Goal: Task Accomplishment & Management: Complete application form

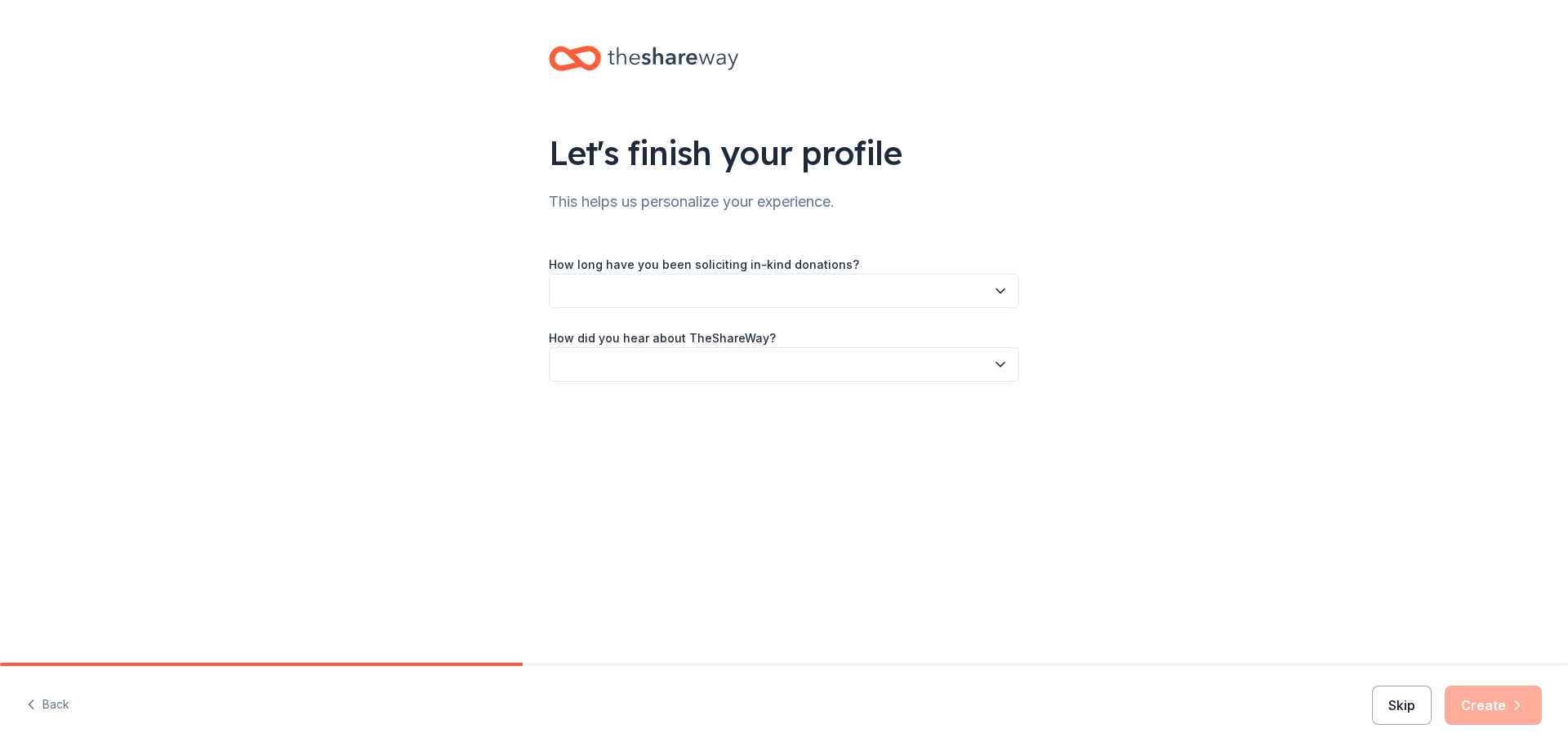
click at [1408, 714] on button "Skip" at bounding box center [1402, 705] width 60 height 39
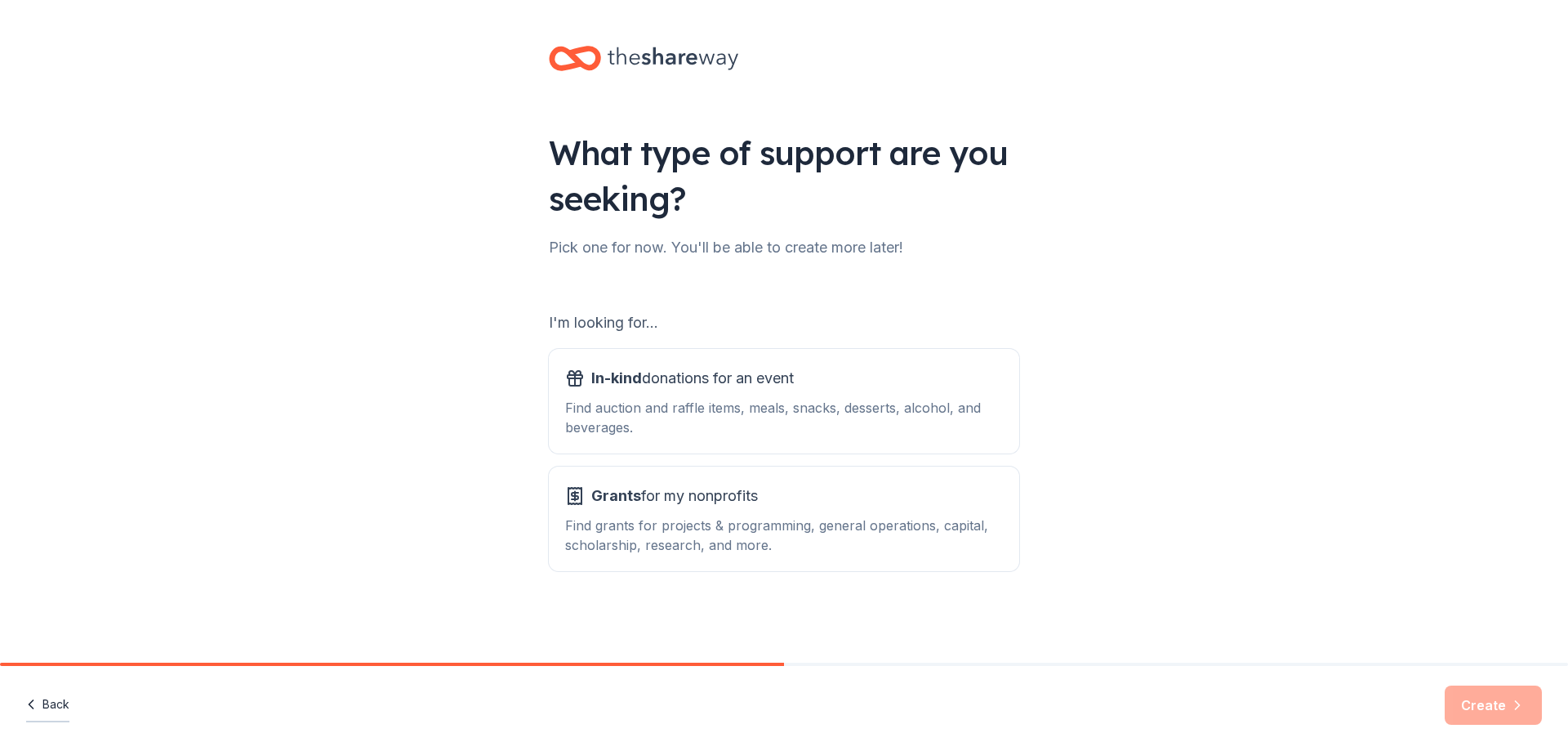
click at [56, 706] on button "Back" at bounding box center [47, 705] width 43 height 35
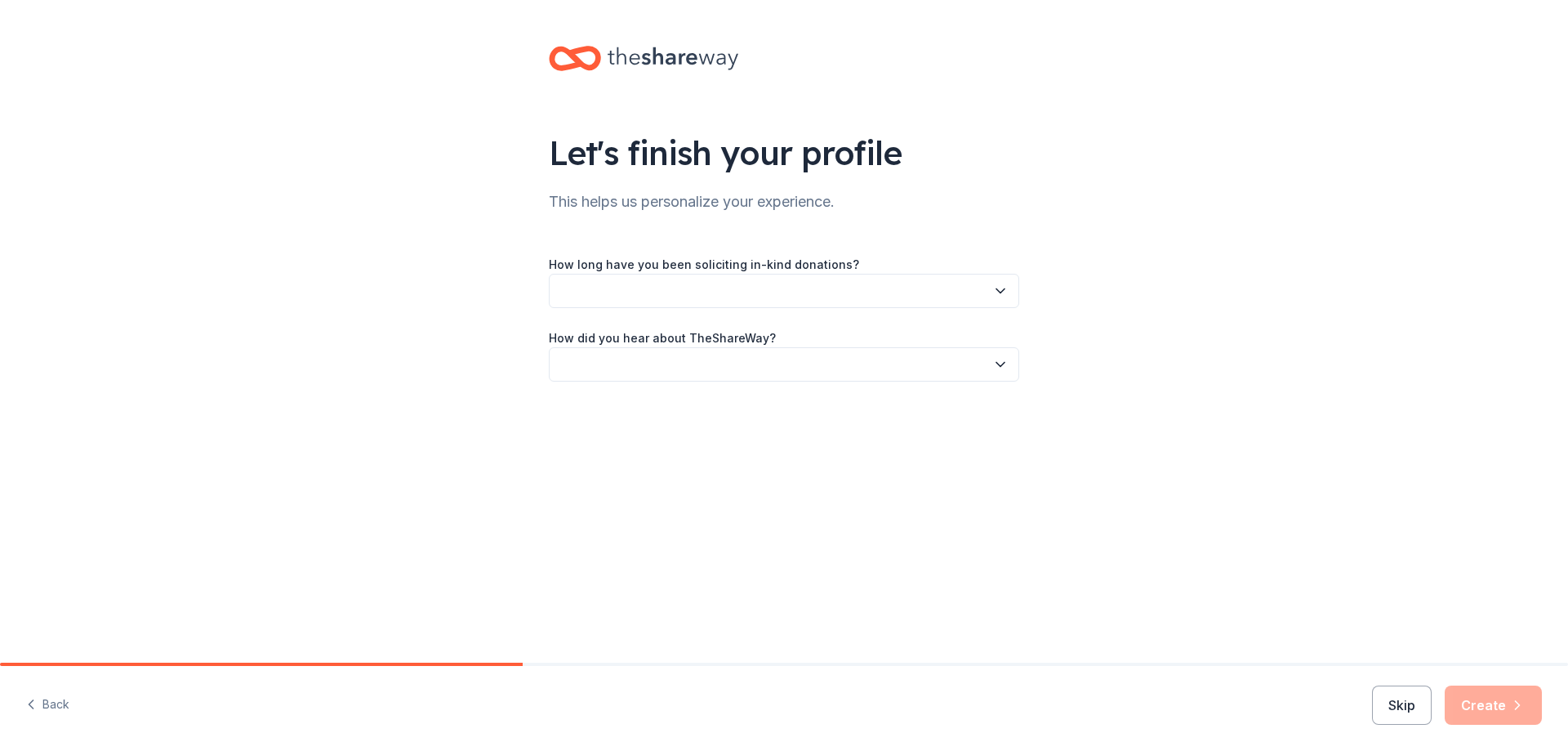
click at [56, 705] on button "Back" at bounding box center [47, 705] width 43 height 35
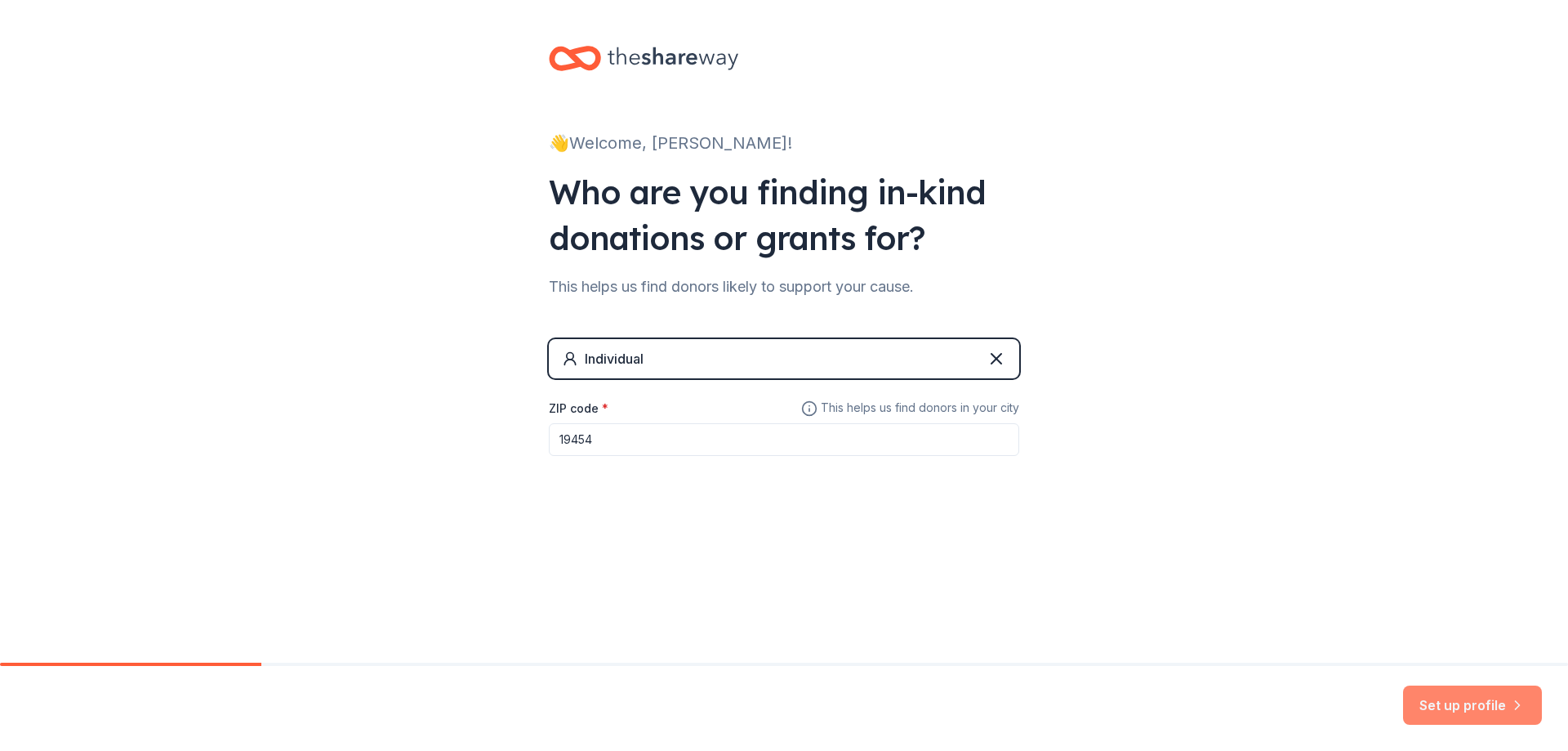
click at [1458, 718] on button "Set up profile" at bounding box center [1473, 705] width 138 height 39
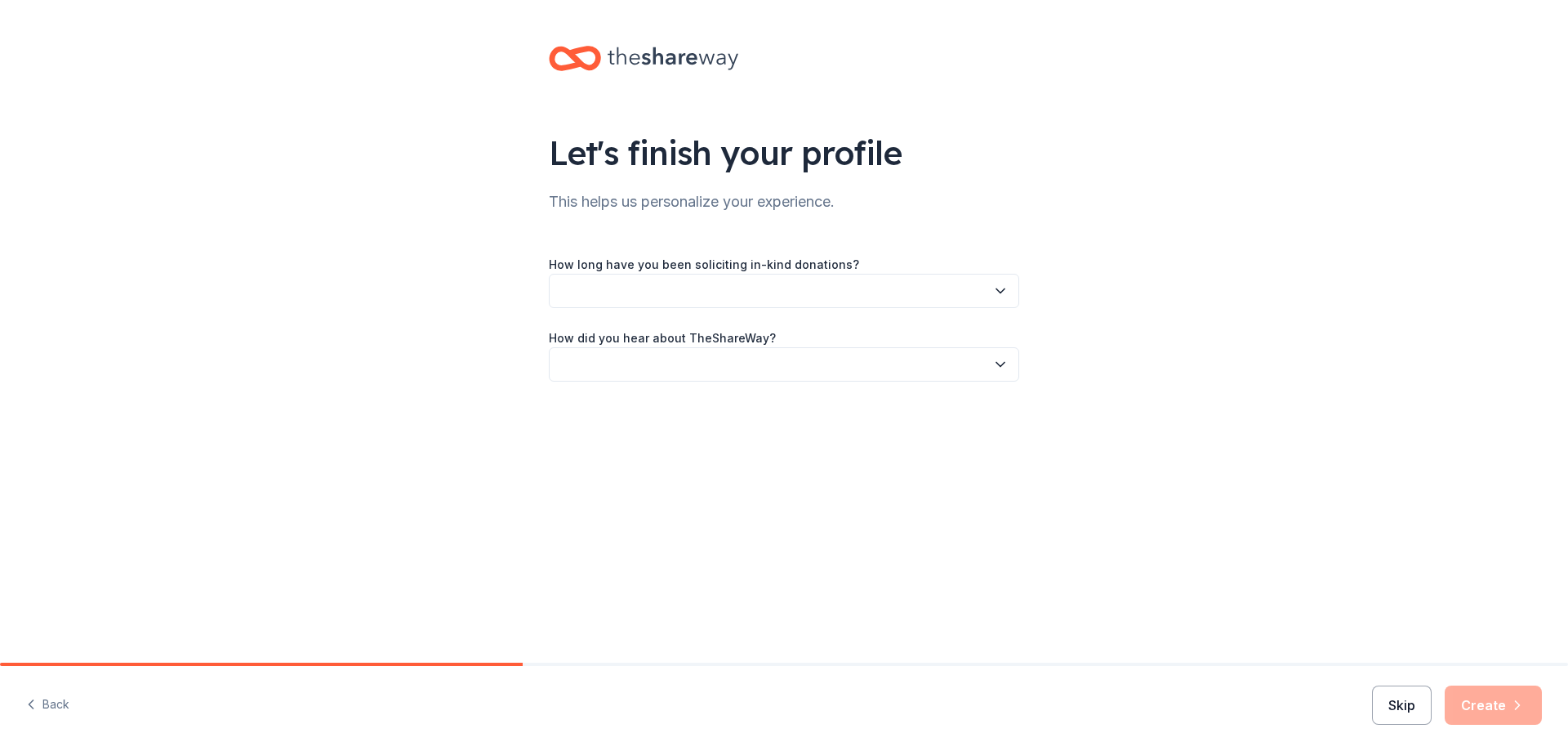
click at [1421, 704] on button "Skip" at bounding box center [1402, 705] width 60 height 39
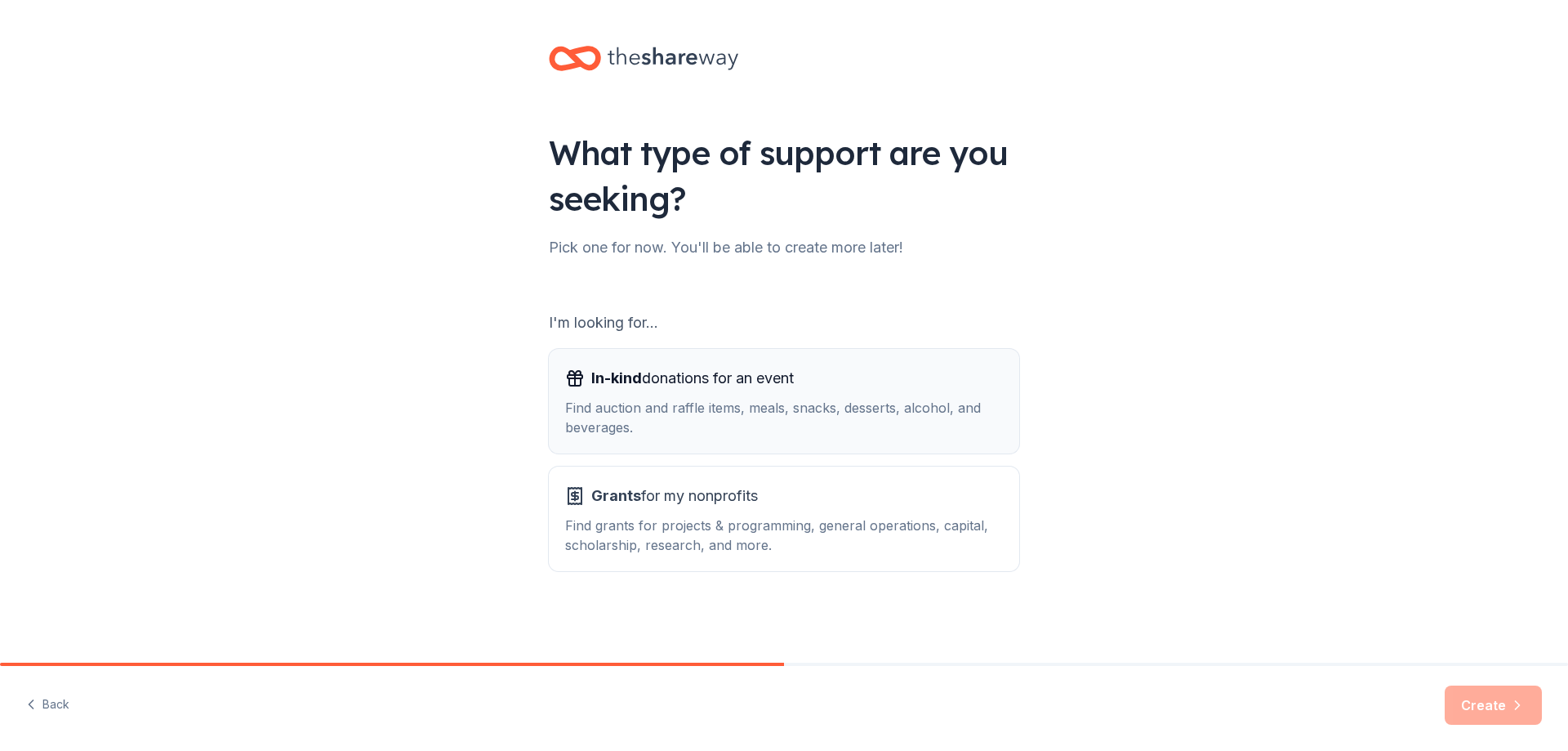
click at [677, 402] on div "Find auction and raffle items, meals, snacks, desserts, alcohol, and beverages." at bounding box center [784, 417] width 437 height 39
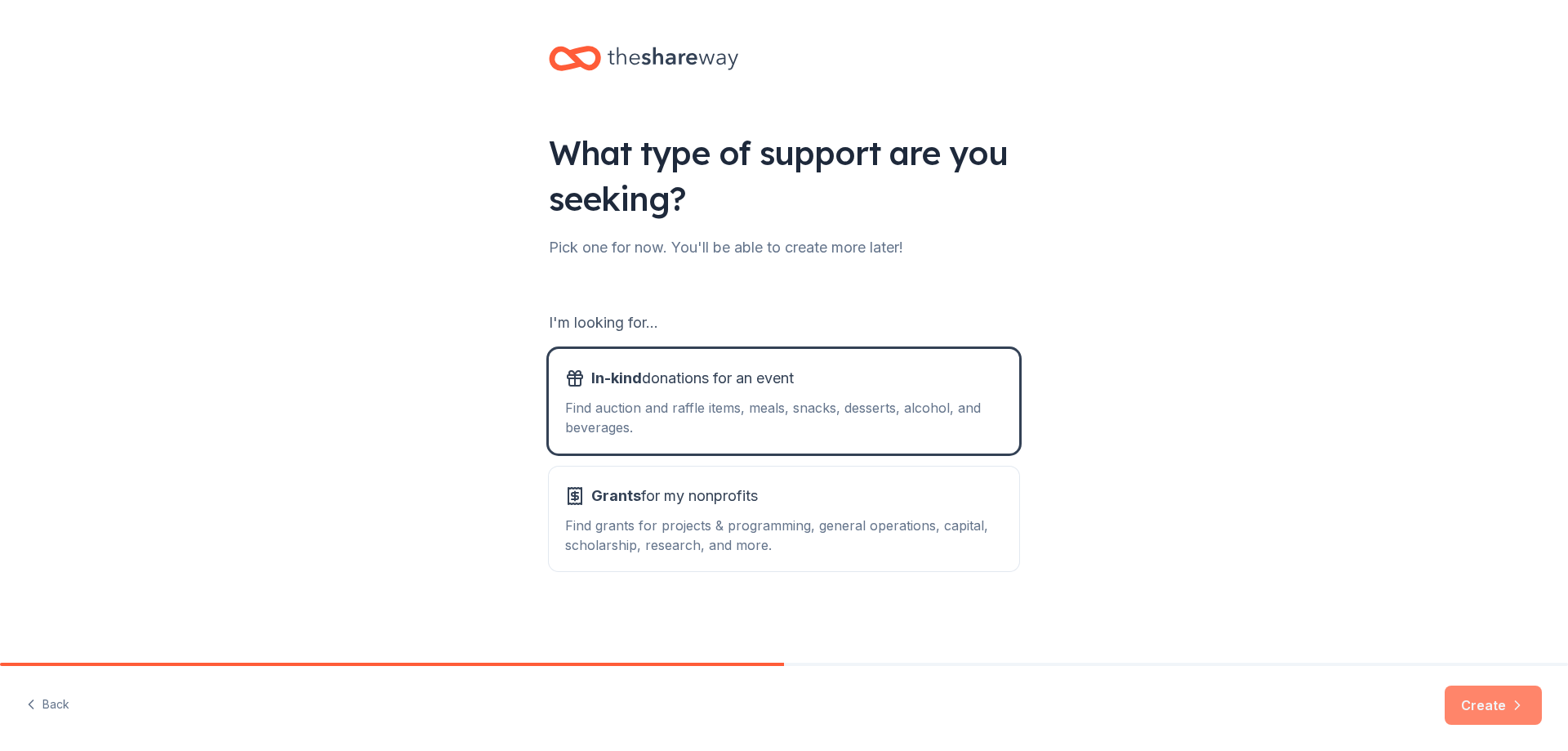
click at [1459, 706] on button "Create" at bounding box center [1493, 705] width 97 height 39
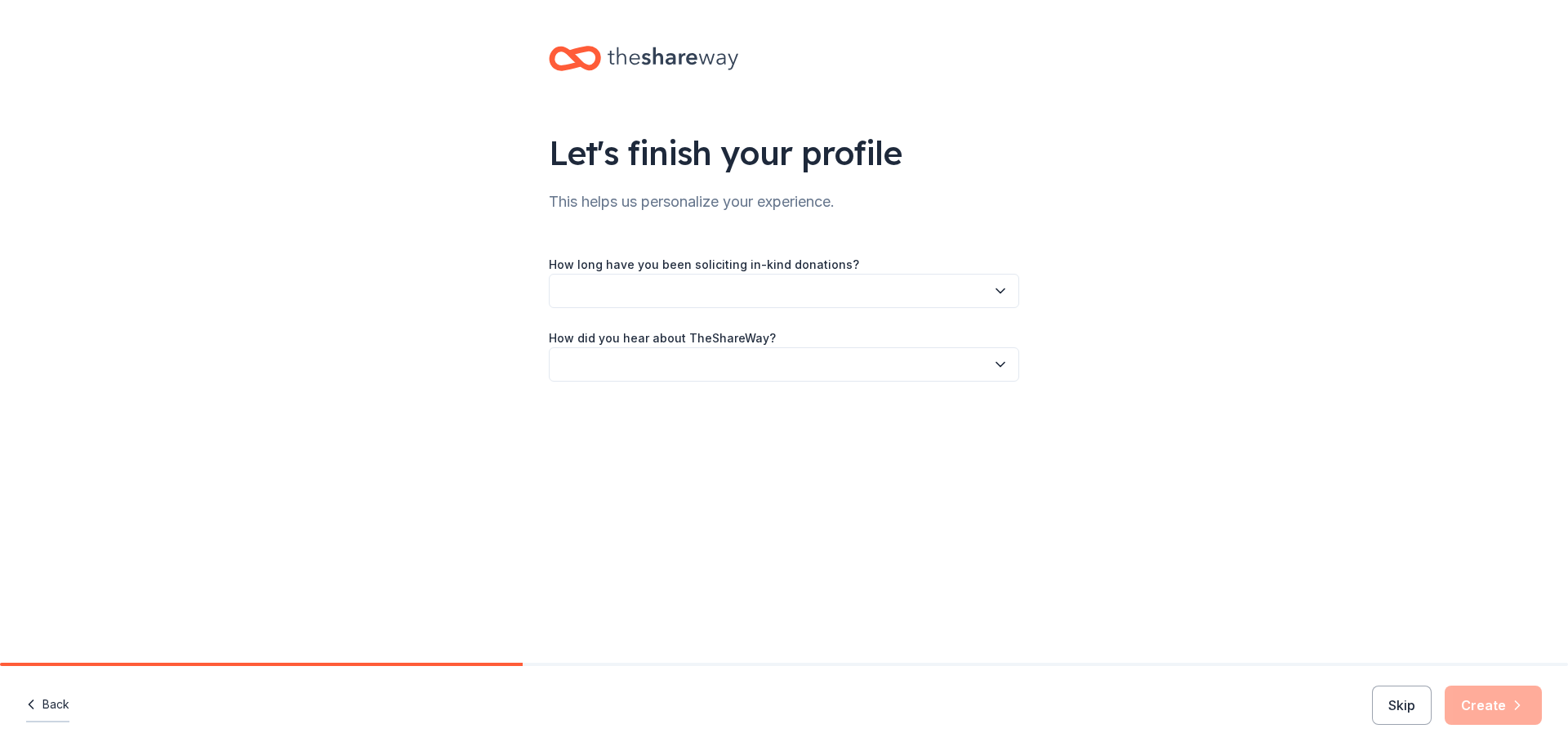
click at [50, 703] on button "Back" at bounding box center [47, 705] width 43 height 35
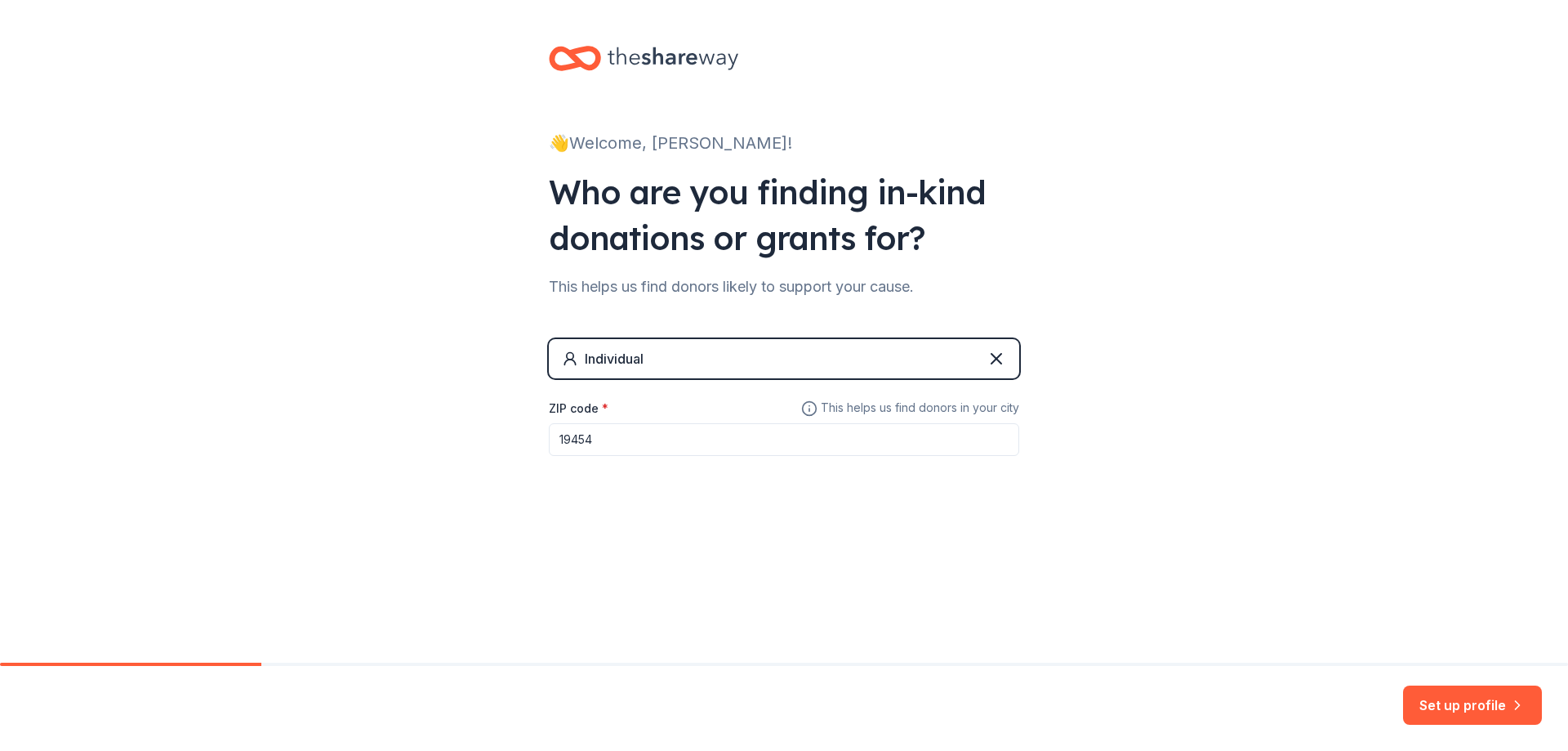
click at [50, 703] on div "Set up profile" at bounding box center [784, 709] width 1568 height 85
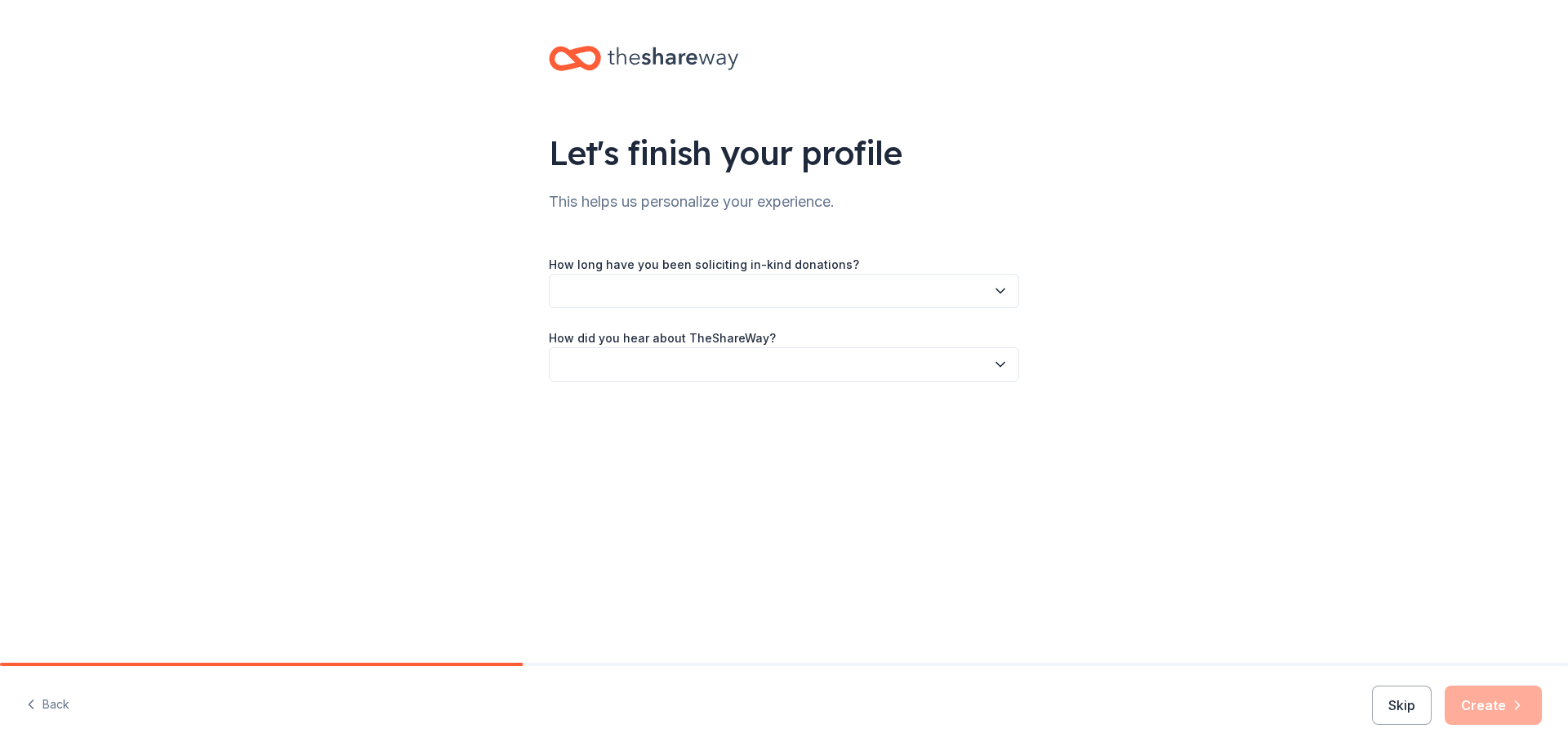
drag, startPoint x: 481, startPoint y: 194, endPoint x: 247, endPoint y: 177, distance: 234.6
click at [247, 177] on div "Let's finish your profile This helps us personalize your experience. How long h…" at bounding box center [784, 230] width 1568 height 460
click at [62, 701] on button "Back" at bounding box center [47, 705] width 43 height 35
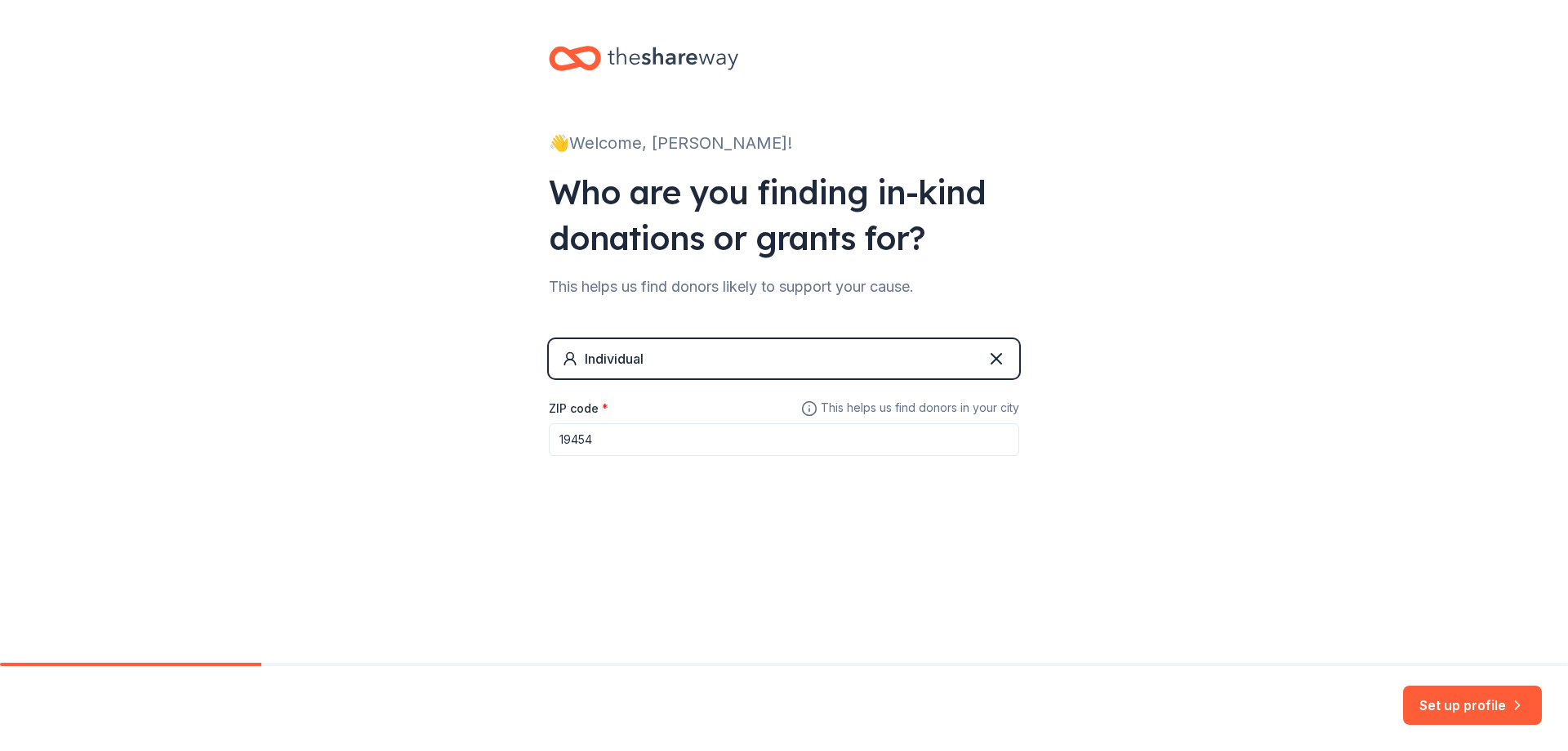
click at [62, 700] on div "Set up profile" at bounding box center [784, 709] width 1568 height 85
click at [672, 141] on div "👋 Welcome, Laurie!" at bounding box center [784, 142] width 470 height 26
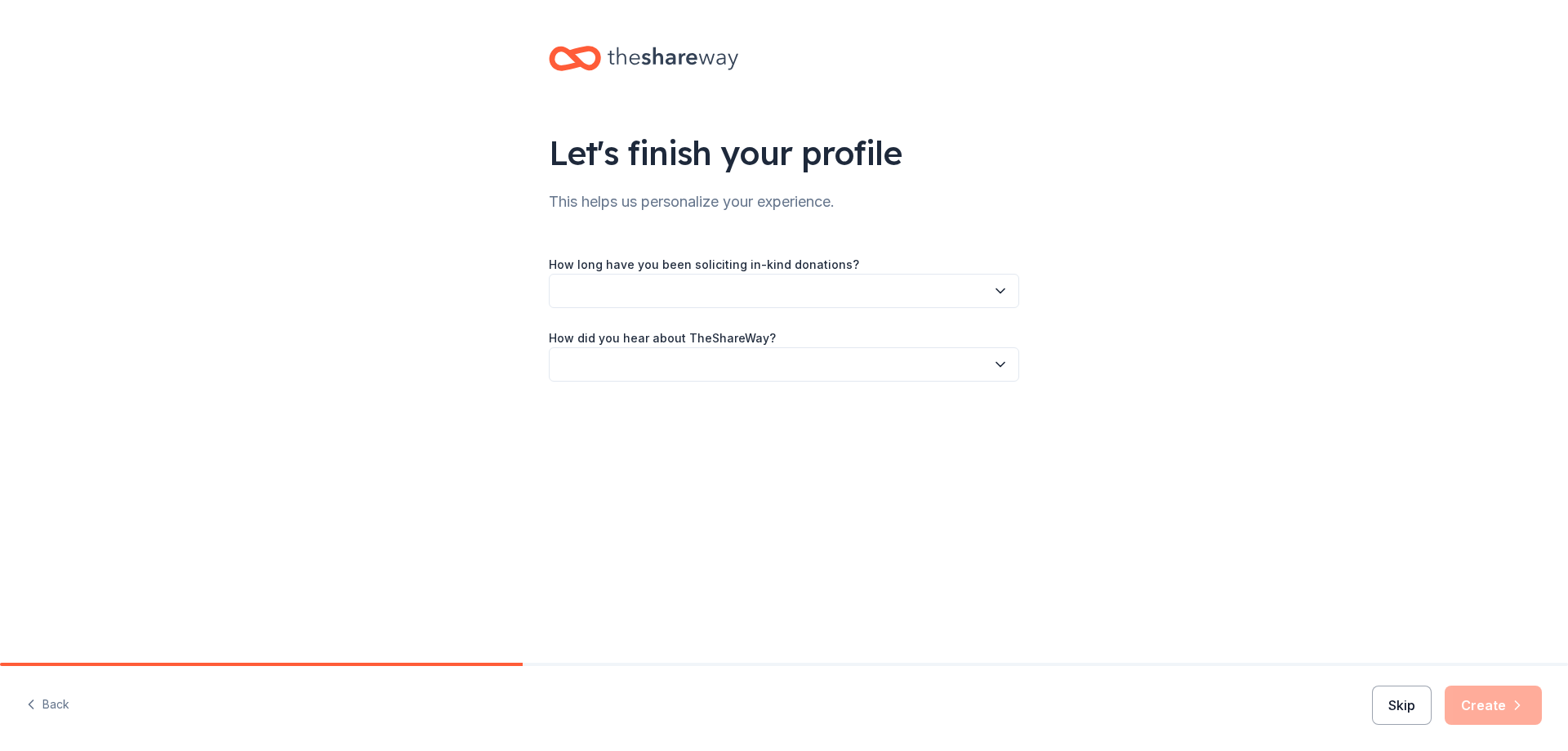
click at [1385, 712] on button "Skip" at bounding box center [1402, 705] width 60 height 39
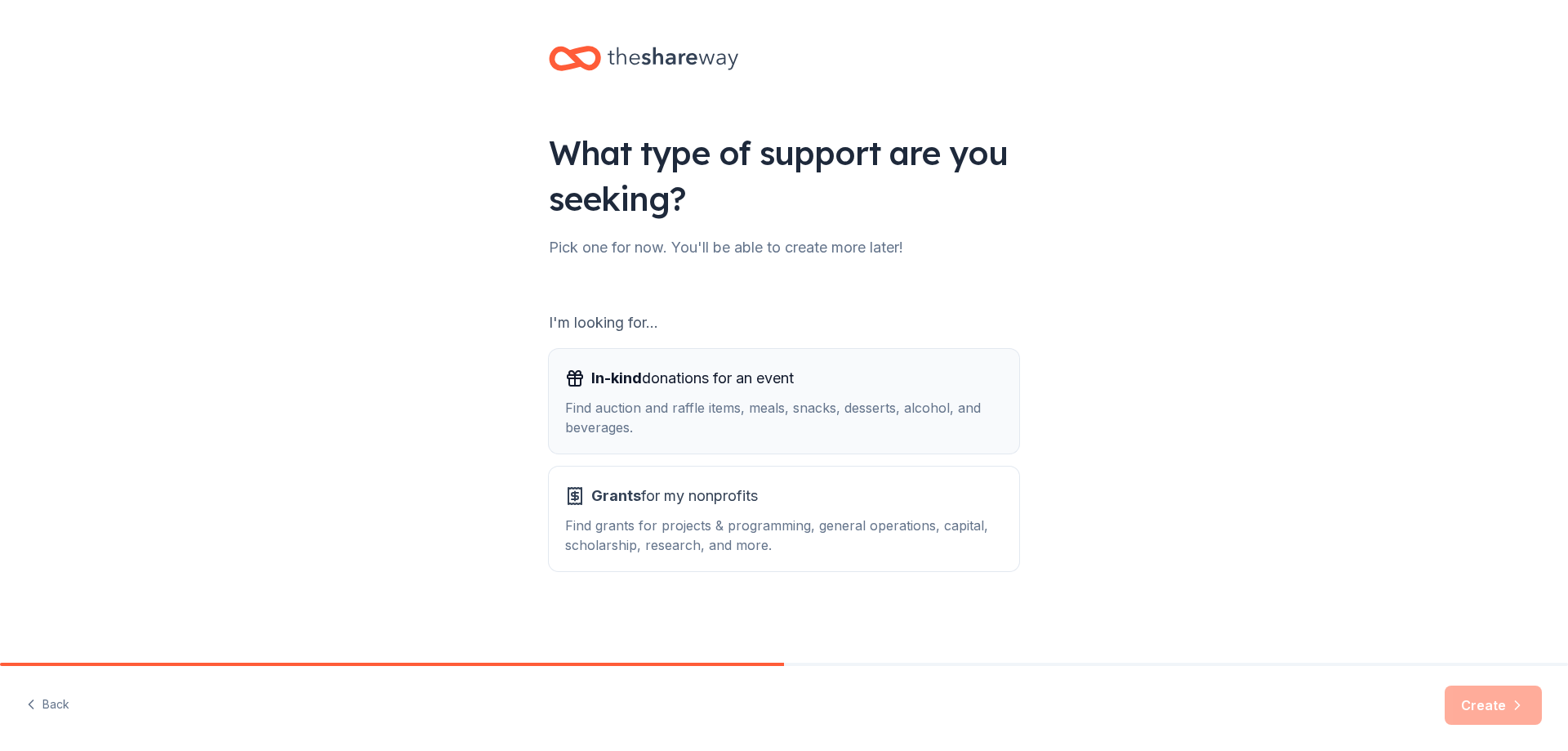
click at [641, 413] on div "Find auction and raffle items, meals, snacks, desserts, alcohol, and beverages." at bounding box center [784, 417] width 437 height 39
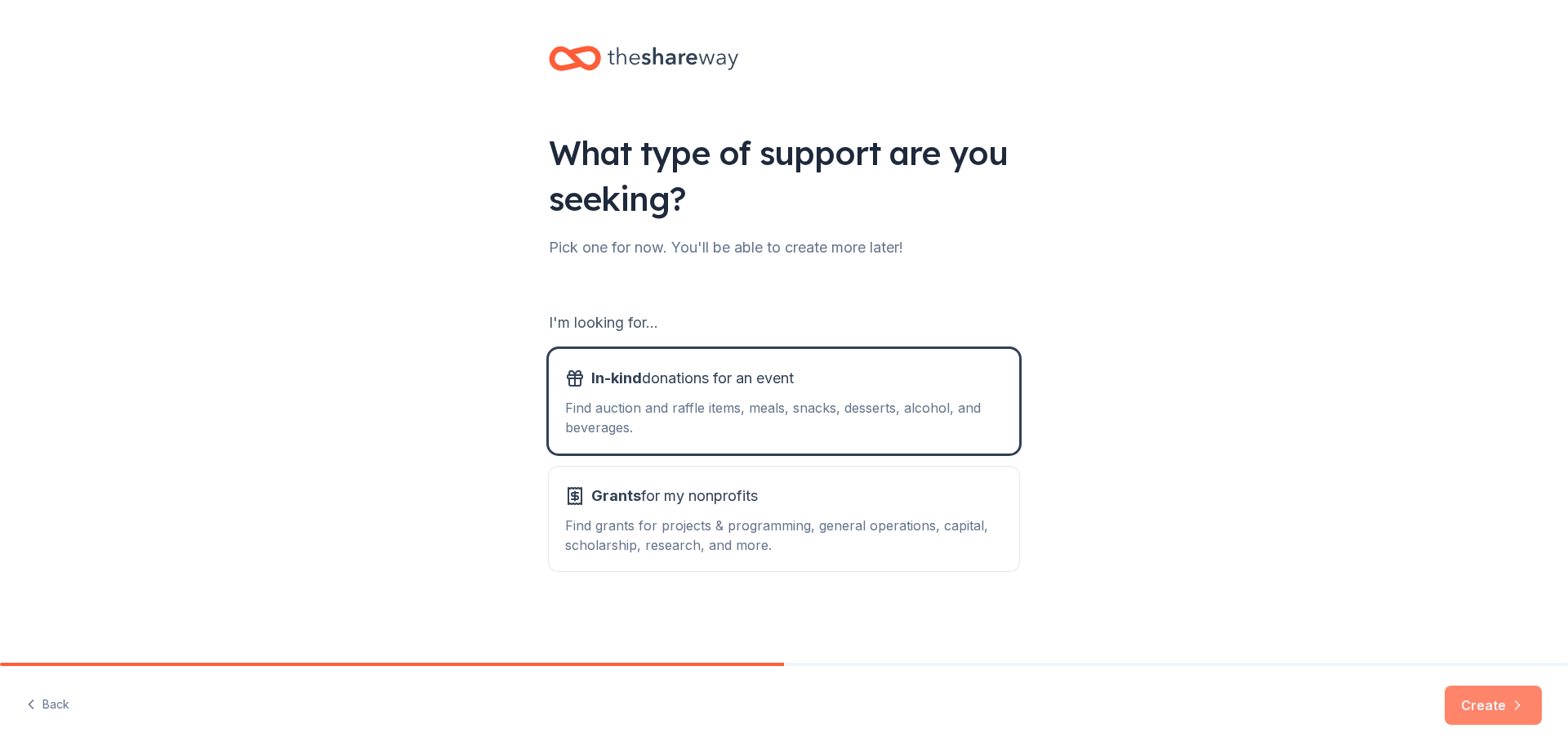
click at [1474, 704] on button "Create" at bounding box center [1493, 705] width 97 height 39
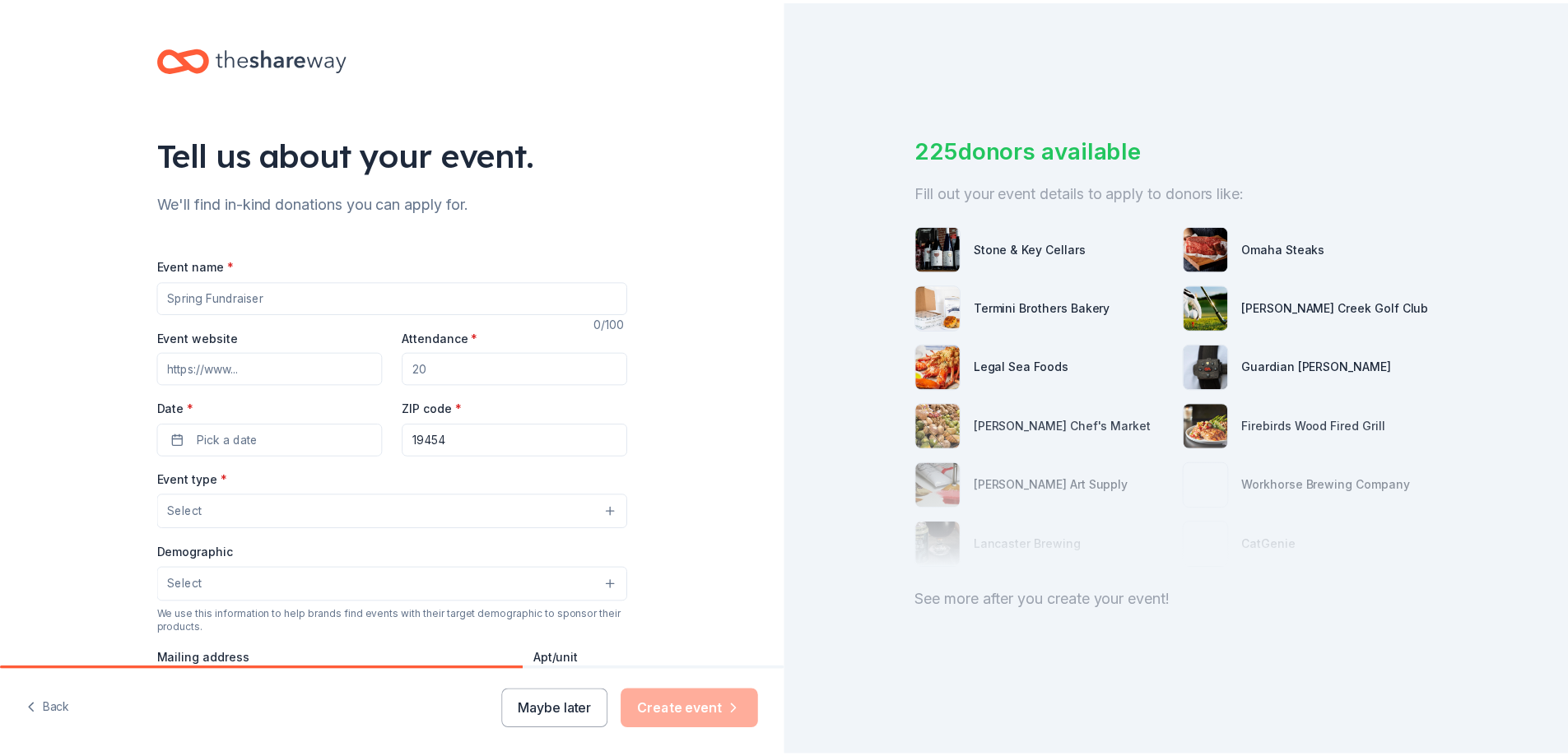
scroll to position [329, 0]
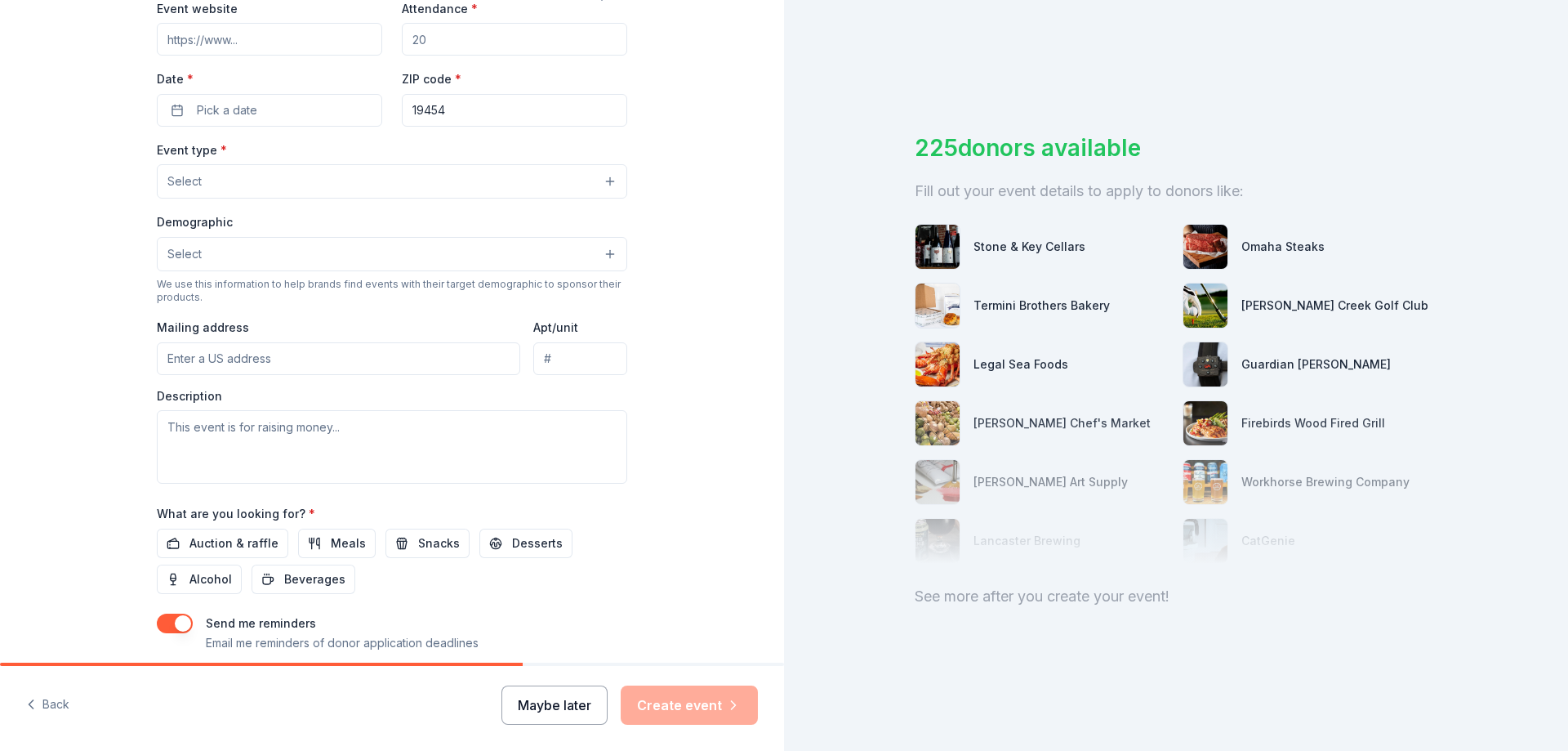
click at [585, 714] on button "Maybe later" at bounding box center [555, 705] width 106 height 39
click at [563, 704] on button "Maybe later" at bounding box center [555, 705] width 106 height 39
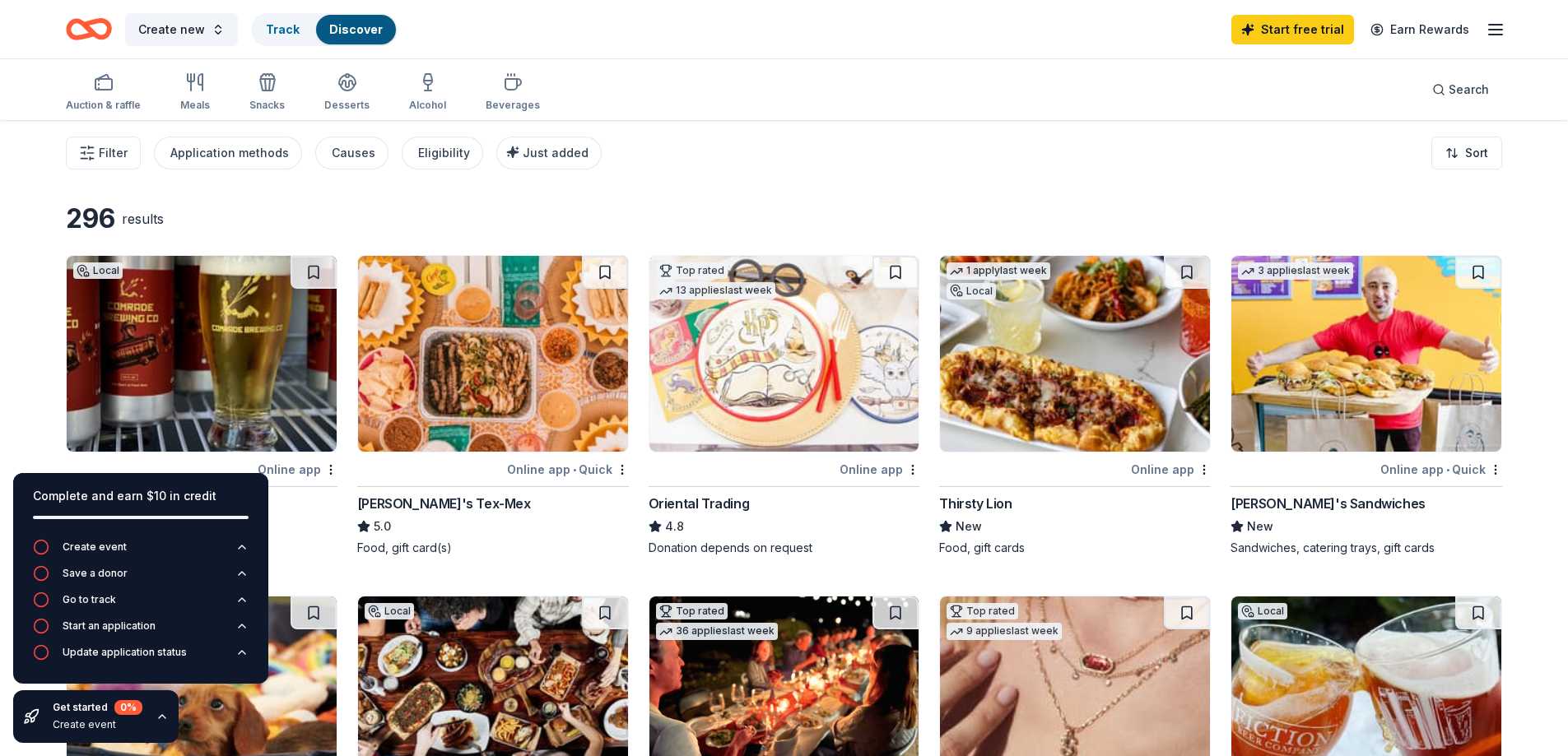
click at [775, 103] on div "Auction & raffle Meals Snacks Desserts Alcohol Beverages Search" at bounding box center [784, 89] width 1436 height 61
click at [279, 36] on div "Track" at bounding box center [283, 29] width 60 height 30
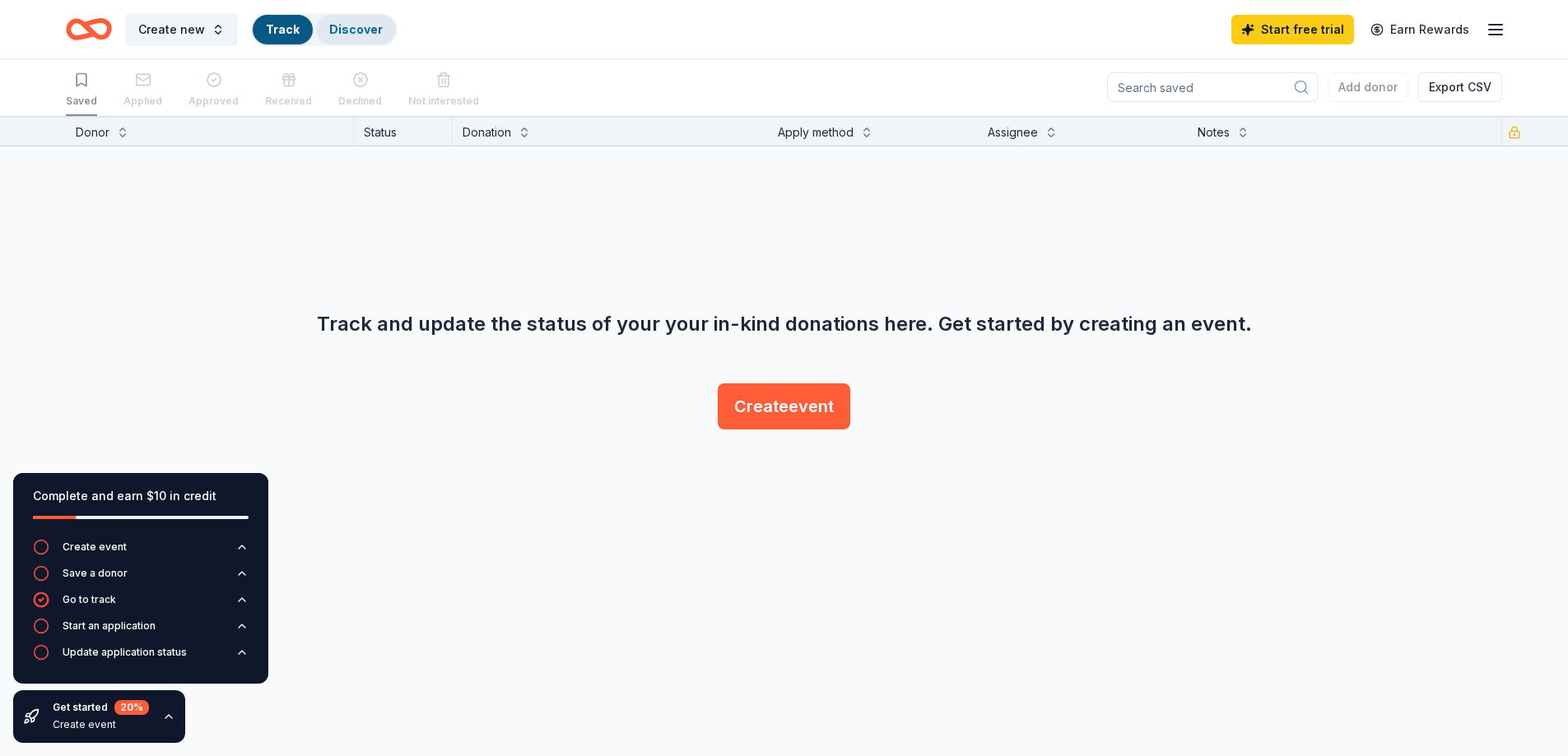
click at [363, 31] on link "Discover" at bounding box center [355, 29] width 53 height 14
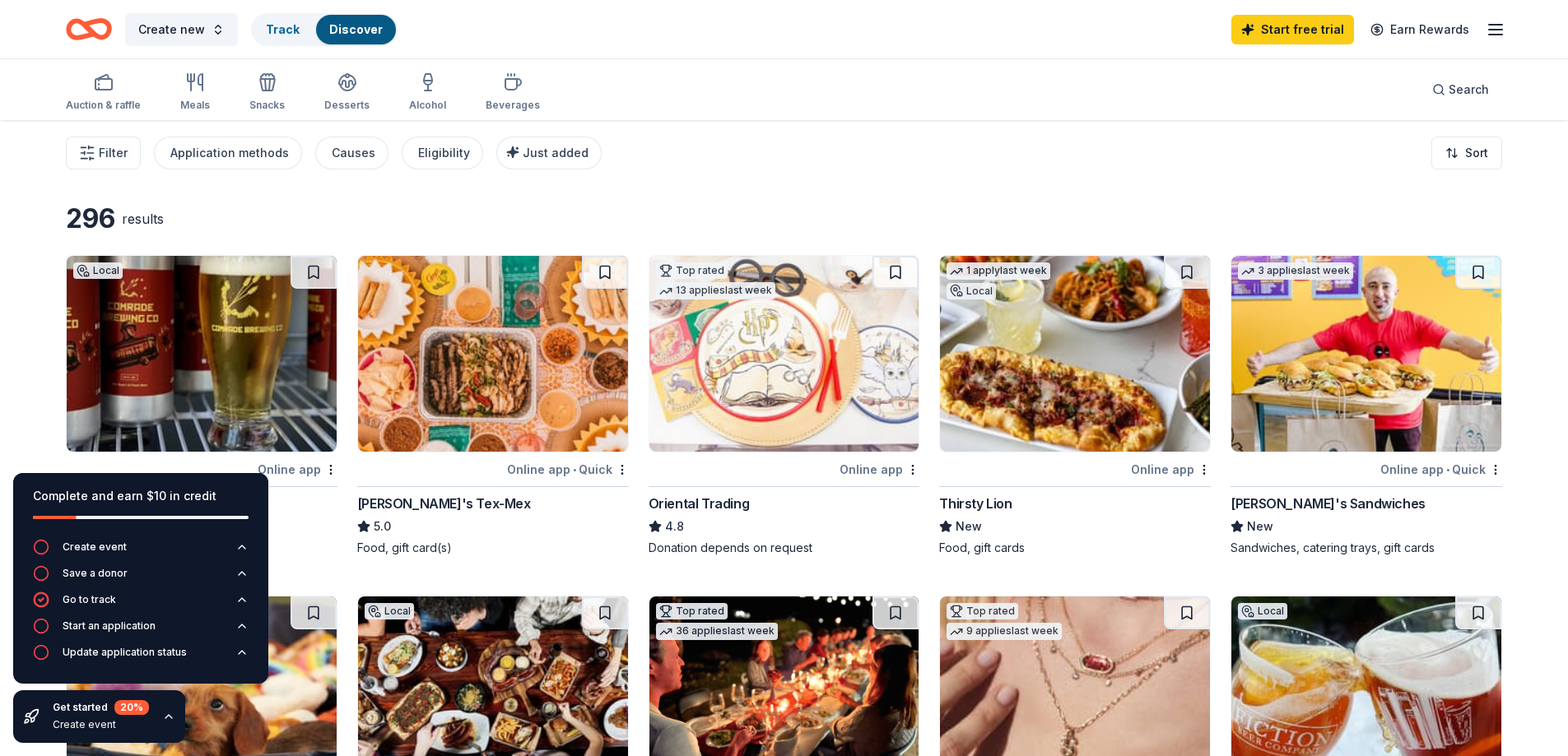
click at [1491, 33] on icon "button" at bounding box center [1495, 29] width 19 height 19
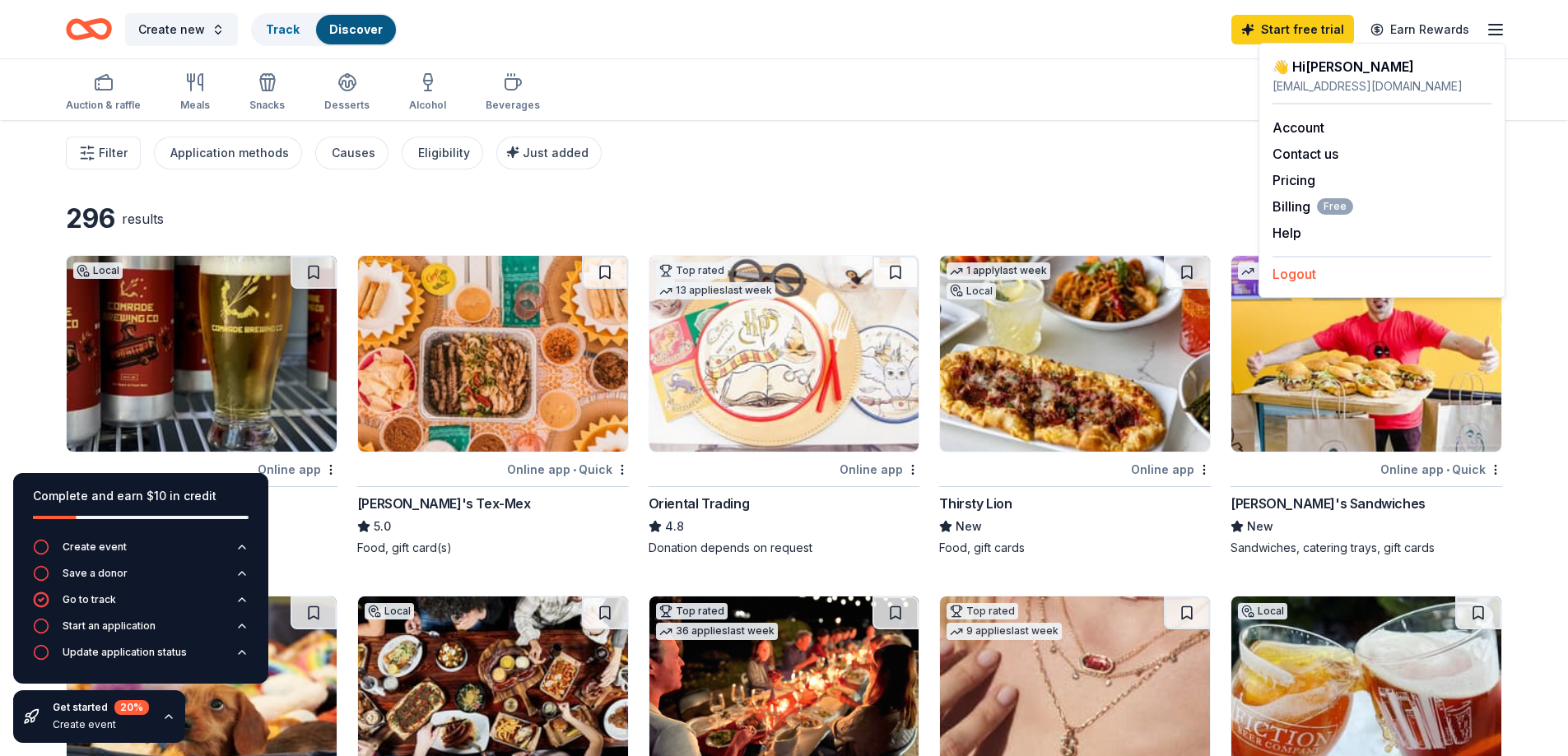
click at [1282, 273] on button "Logout" at bounding box center [1294, 274] width 44 height 19
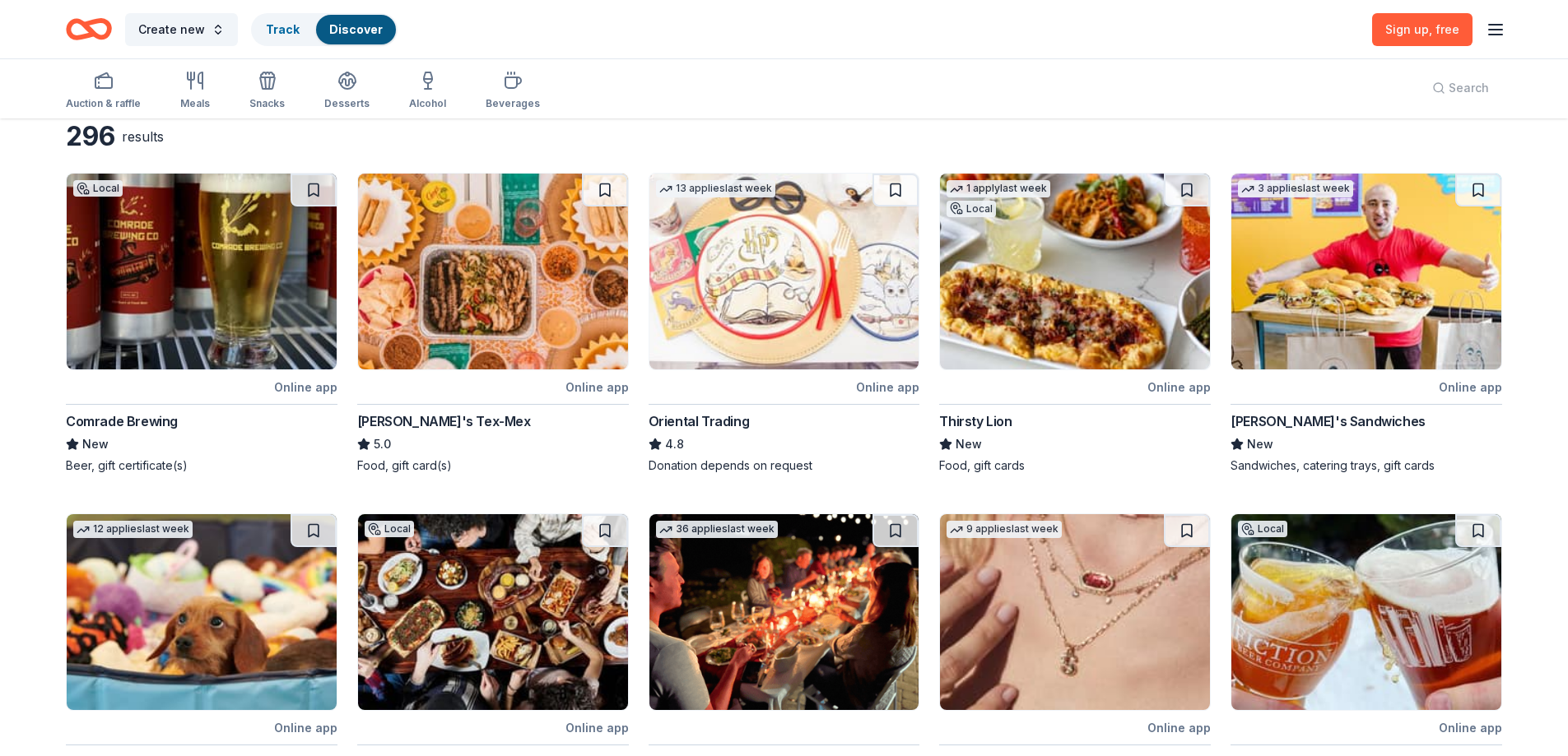
scroll to position [247, 0]
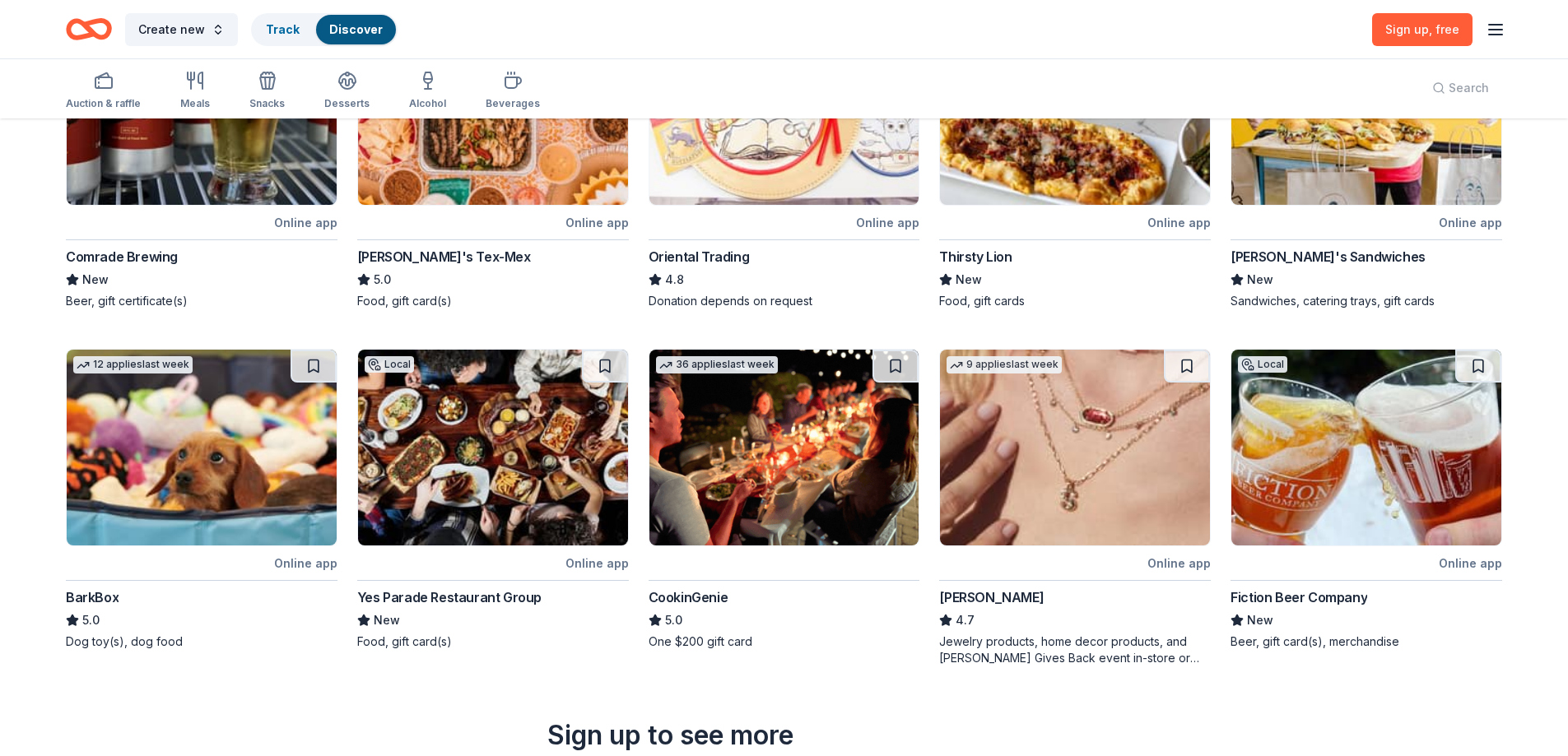
click at [1076, 460] on img at bounding box center [1074, 447] width 270 height 196
click at [1406, 24] on span "Sign up , free" at bounding box center [1422, 29] width 74 height 14
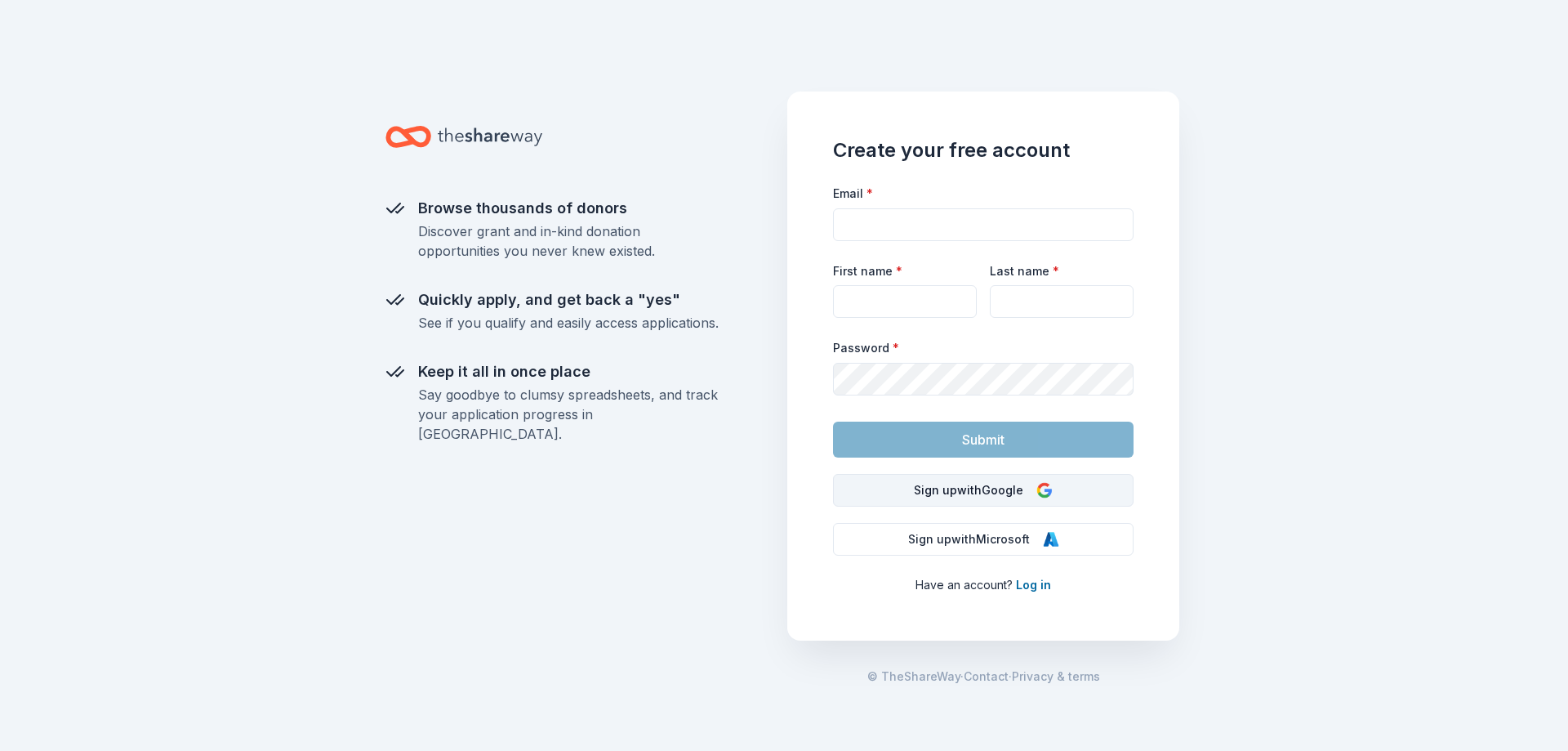
click at [940, 497] on button "Sign up with Google" at bounding box center [983, 490] width 301 height 33
